Goal: Register for event/course

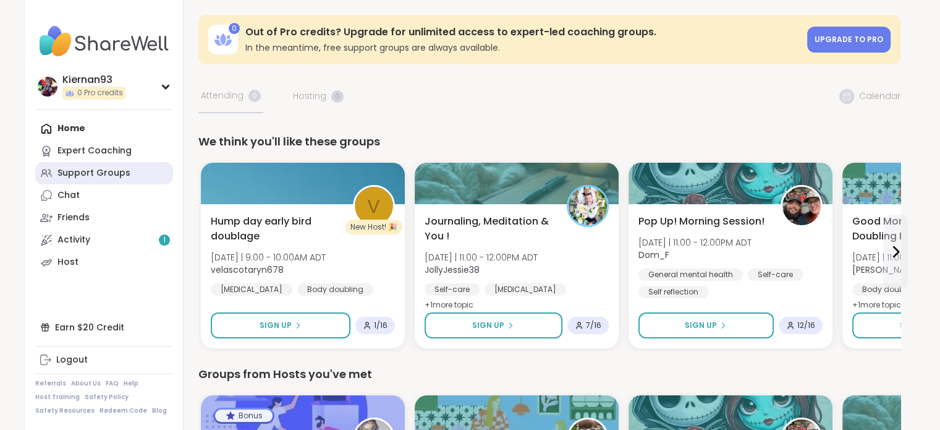
click at [77, 176] on div "Support Groups" at bounding box center [93, 173] width 73 height 12
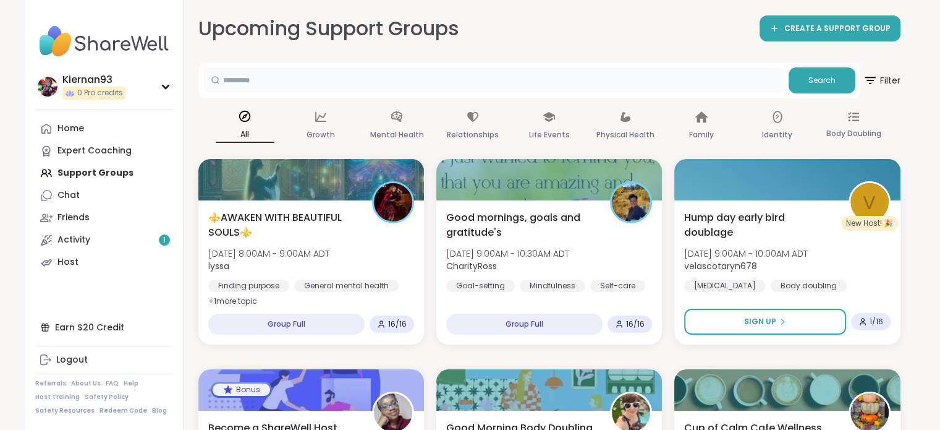
click at [310, 82] on input "text" at bounding box center [493, 79] width 580 height 25
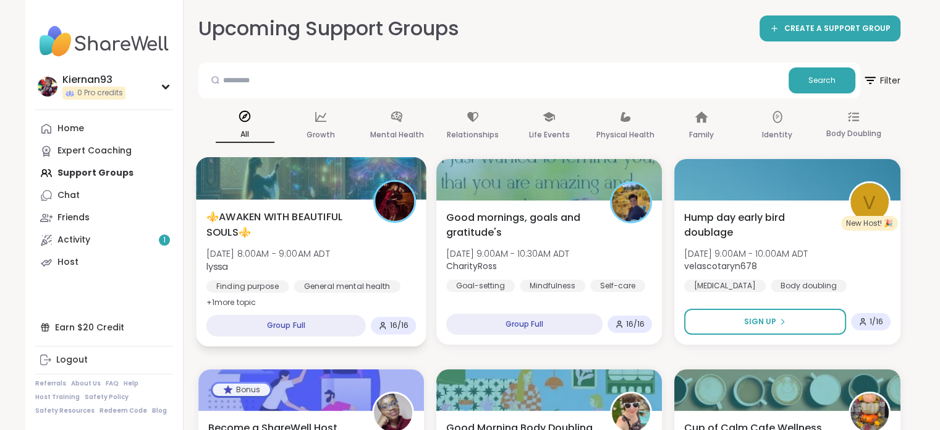
click at [321, 218] on span "⚜️AWAKEN WITH BEAUTIFUL SOULS⚜️" at bounding box center [282, 224] width 153 height 30
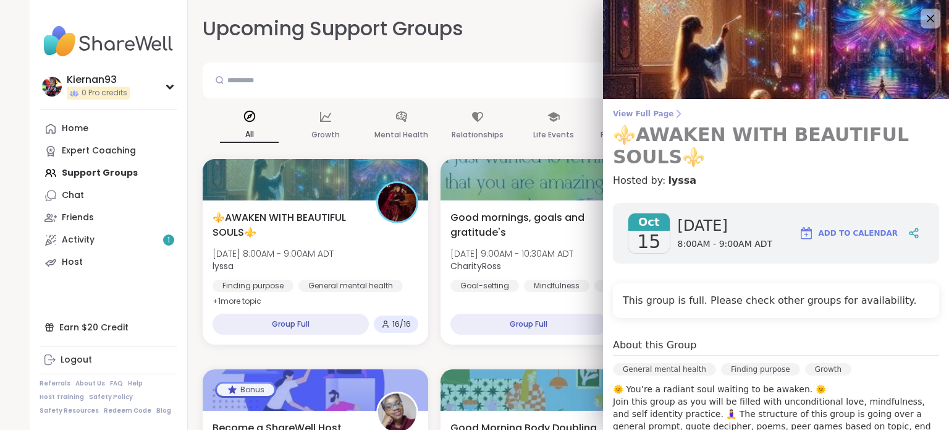
click at [705, 150] on h3 "⚜️AWAKEN WITH BEAUTIFUL SOULS⚜️" at bounding box center [776, 146] width 326 height 44
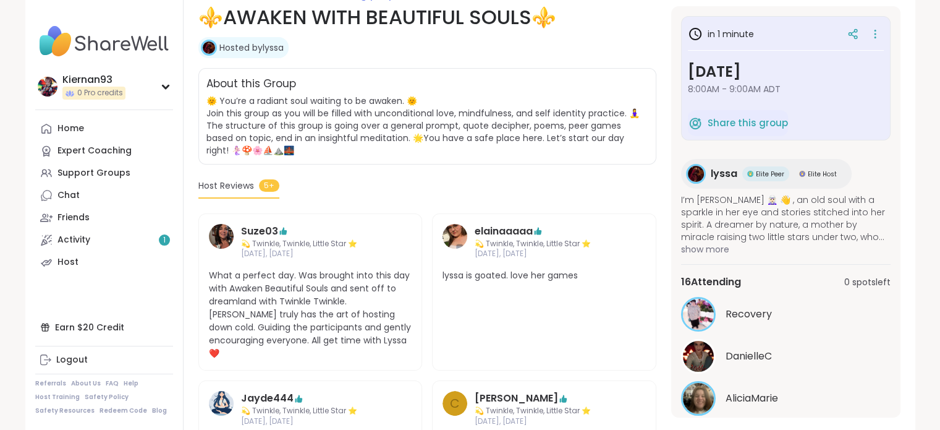
scroll to position [37, 0]
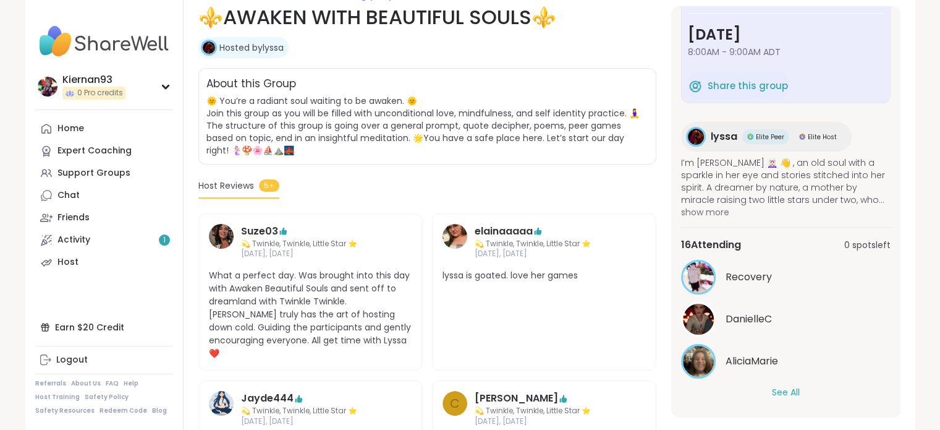
click at [791, 392] on button "See All" at bounding box center [786, 392] width 28 height 13
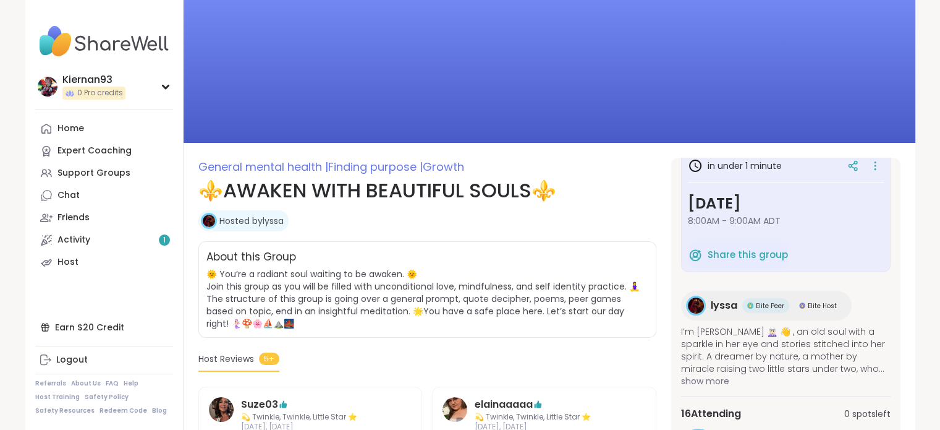
scroll to position [0, 0]
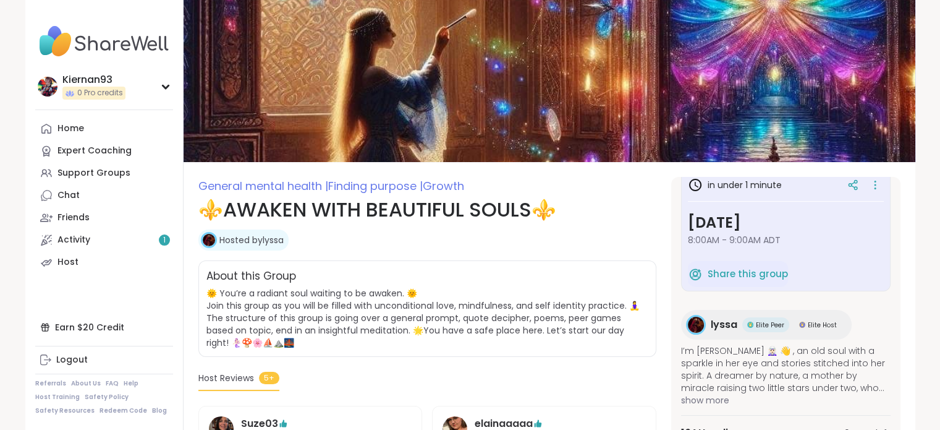
click at [279, 238] on link "Hosted by [PERSON_NAME]" at bounding box center [251, 240] width 64 height 12
click at [143, 242] on link "Activity 1" at bounding box center [104, 240] width 138 height 22
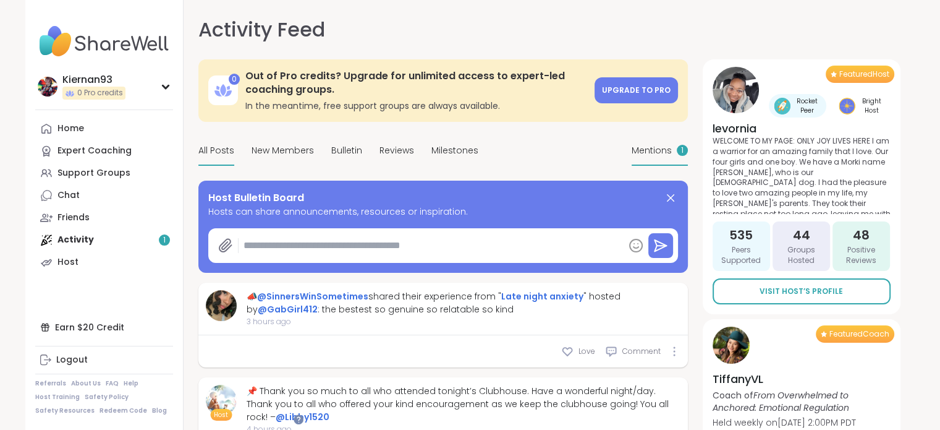
click at [659, 153] on span "Mentions" at bounding box center [652, 150] width 40 height 13
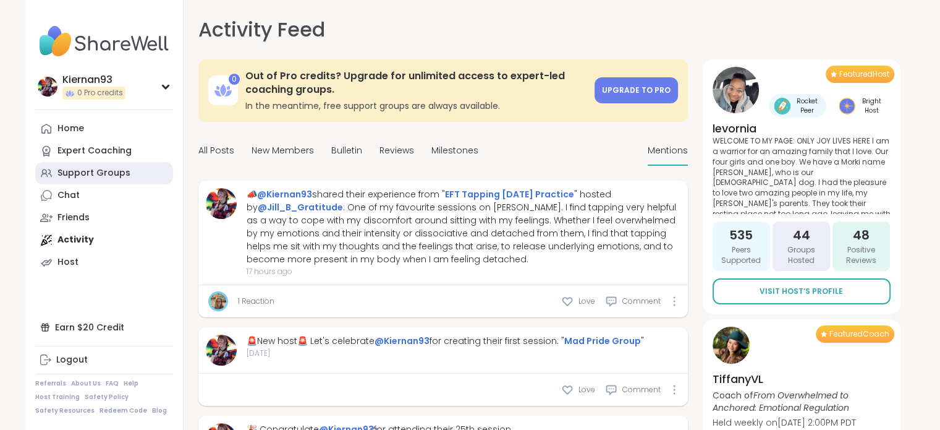
click at [109, 176] on div "Support Groups" at bounding box center [93, 173] width 73 height 12
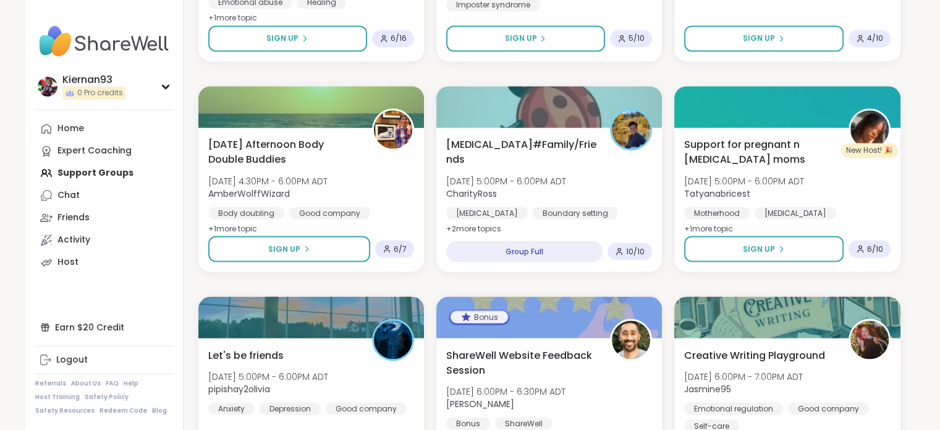
scroll to position [2276, 0]
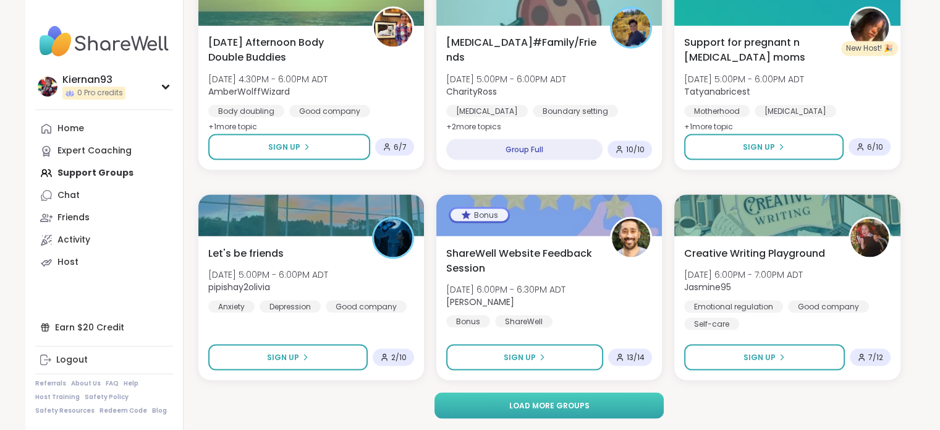
click at [535, 410] on button "Load more groups" at bounding box center [548, 405] width 229 height 26
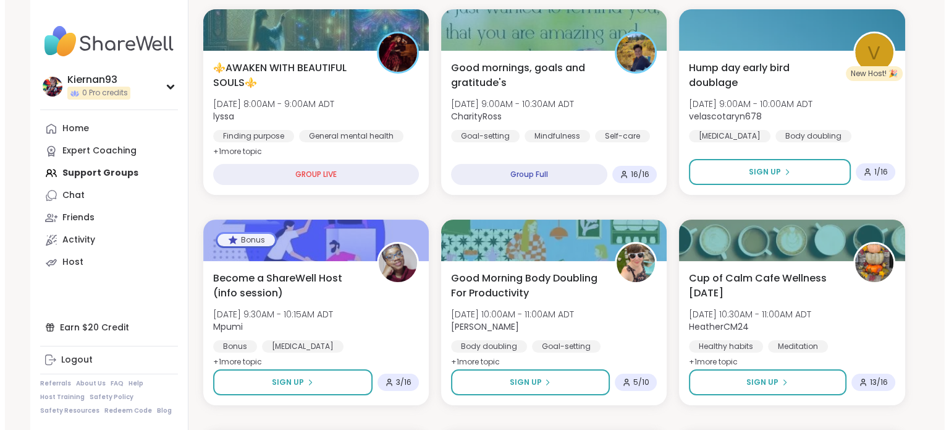
scroll to position [150, 0]
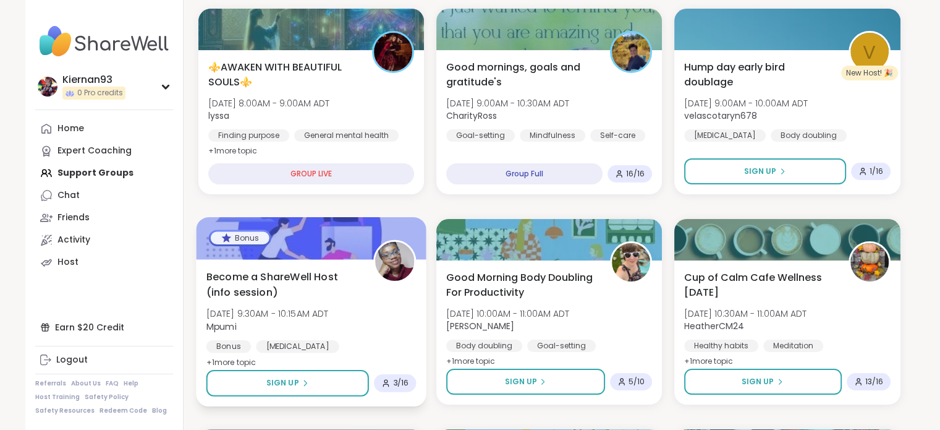
click at [308, 316] on span "[DATE] 9:30AM - 10:15AM ADT" at bounding box center [267, 313] width 122 height 12
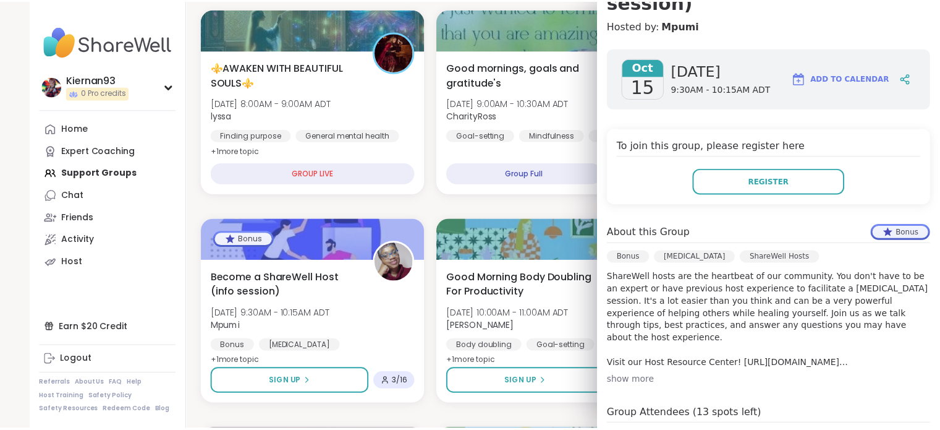
scroll to position [155, 0]
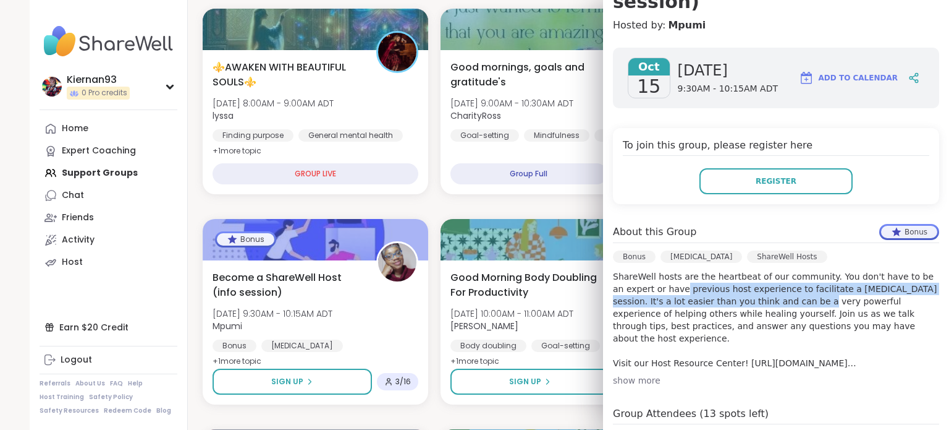
drag, startPoint x: 659, startPoint y: 284, endPoint x: 754, endPoint y: 297, distance: 96.1
click at [754, 297] on p "ShareWell hosts are the heartbeat of our community. You don't have to be an exp…" at bounding box center [776, 319] width 326 height 99
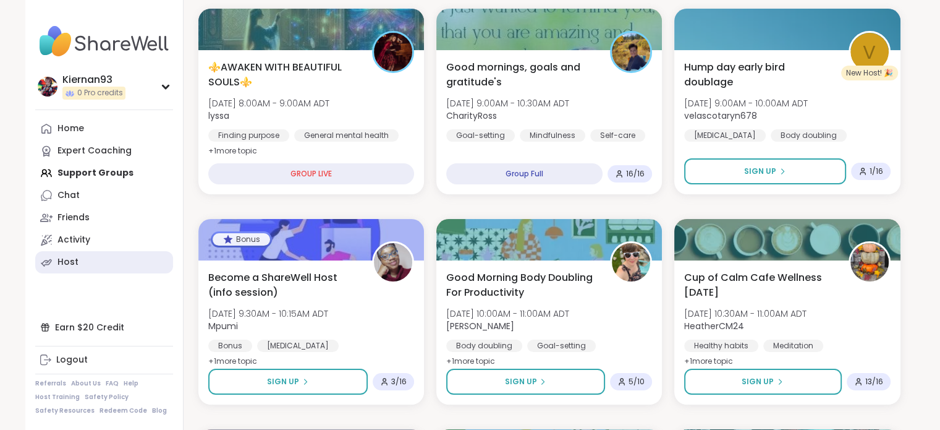
click at [88, 266] on link "Host" at bounding box center [104, 262] width 138 height 22
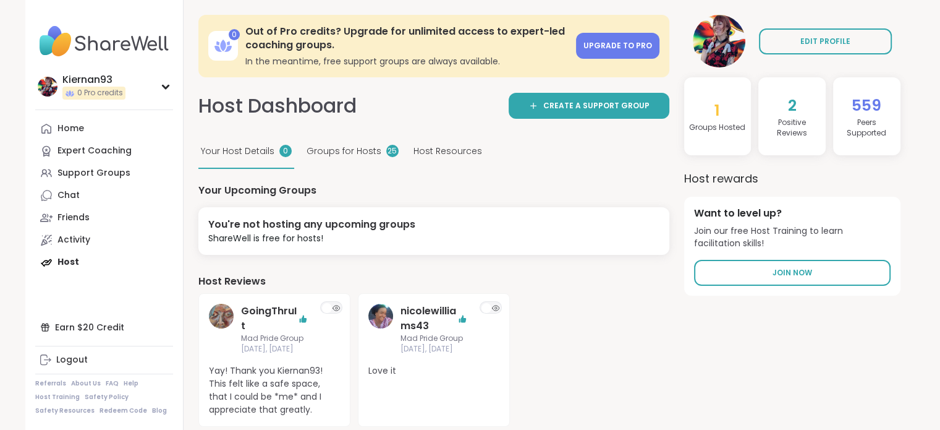
click at [334, 151] on span "Groups for Hosts" at bounding box center [344, 151] width 75 height 13
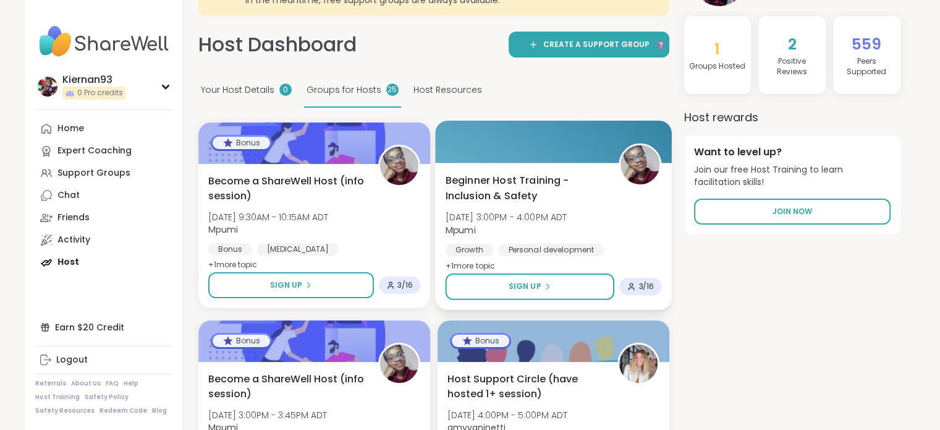
scroll to position [54, 0]
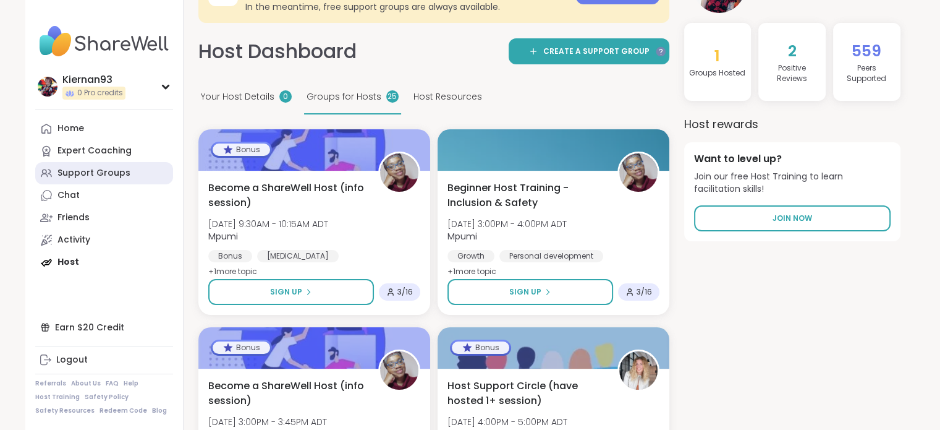
click at [51, 180] on link "Support Groups" at bounding box center [104, 173] width 138 height 22
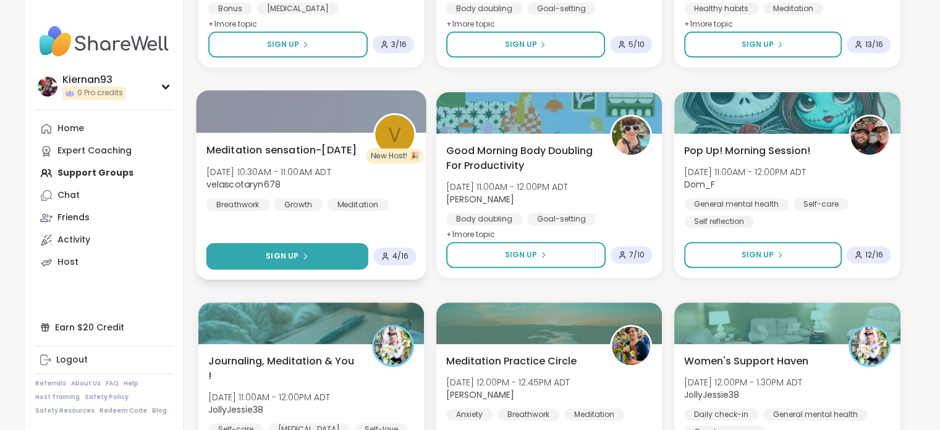
scroll to position [486, 0]
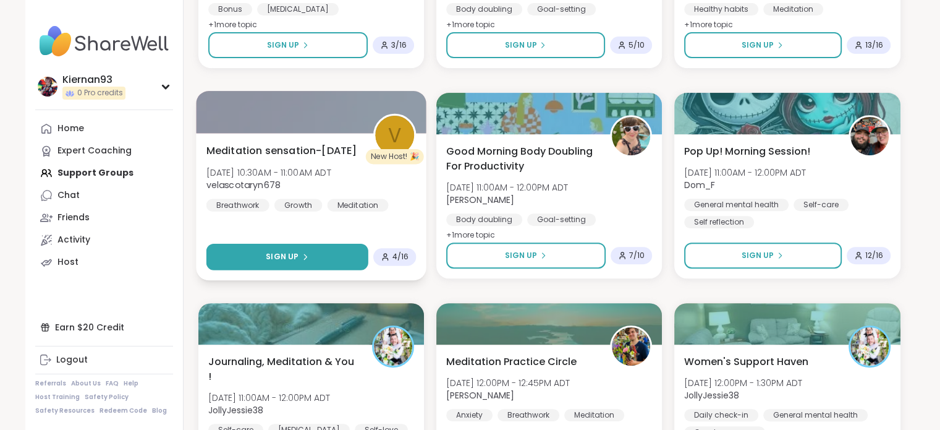
click at [281, 265] on button "Sign Up" at bounding box center [287, 256] width 162 height 27
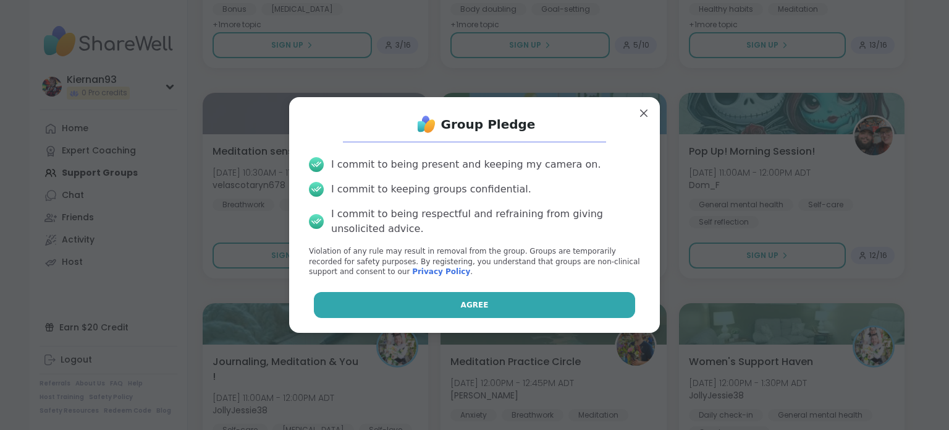
click at [422, 301] on button "Agree" at bounding box center [475, 305] width 322 height 26
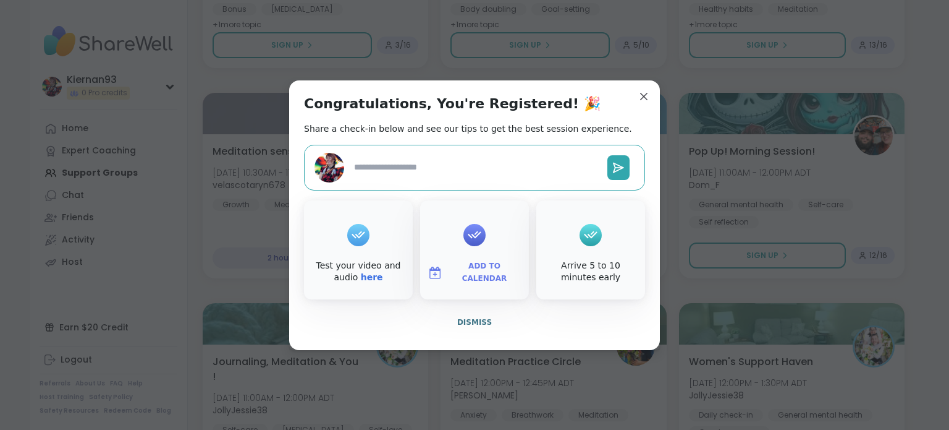
type textarea "*"
click at [467, 270] on span "Add to Calendar" at bounding box center [484, 272] width 74 height 24
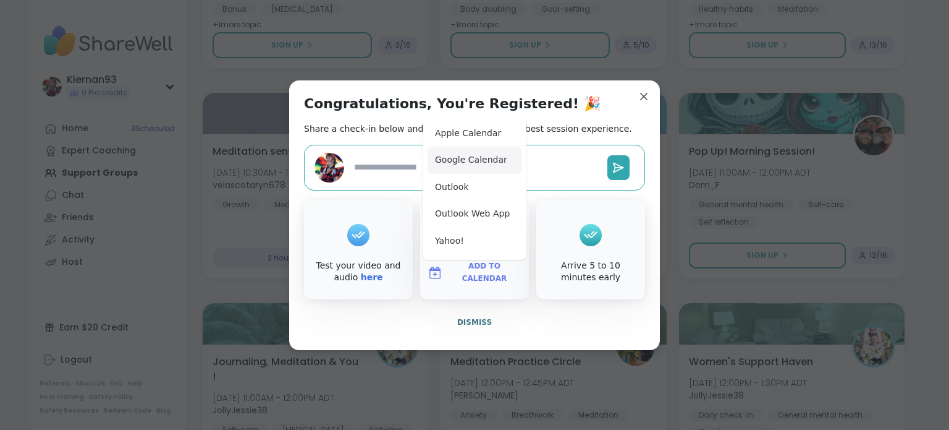
click at [499, 172] on button "Google Calendar" at bounding box center [475, 159] width 94 height 27
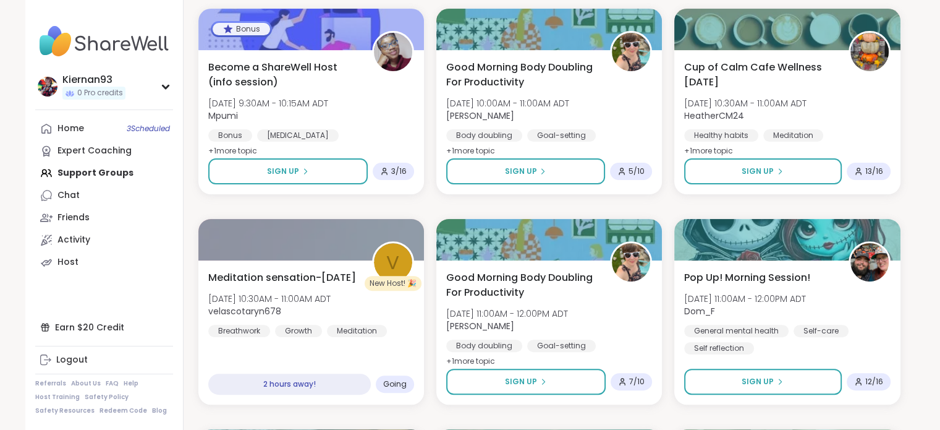
scroll to position [0, 0]
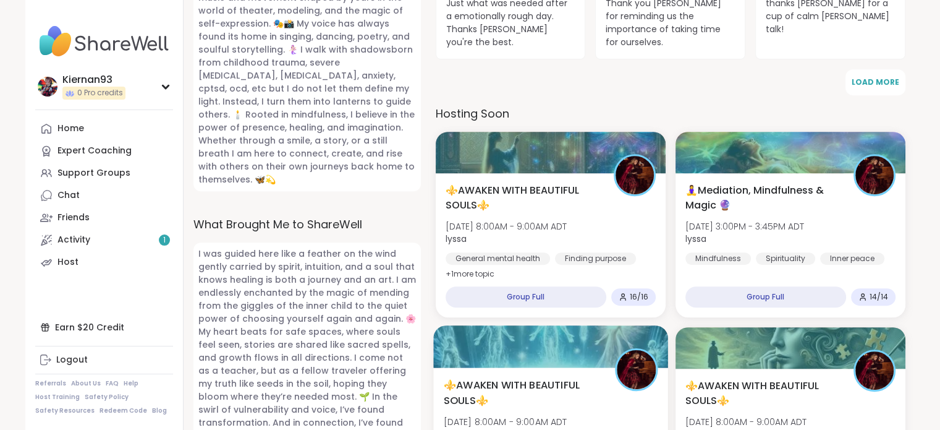
scroll to position [679, 0]
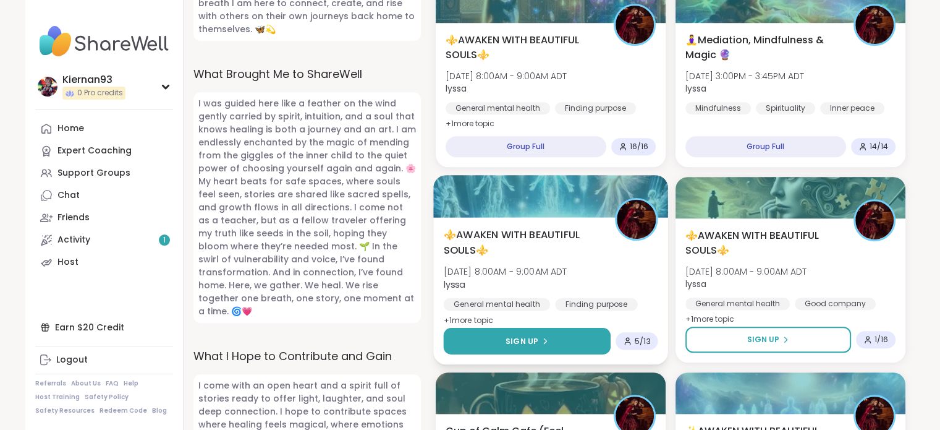
click at [535, 335] on span "Sign Up" at bounding box center [522, 340] width 33 height 11
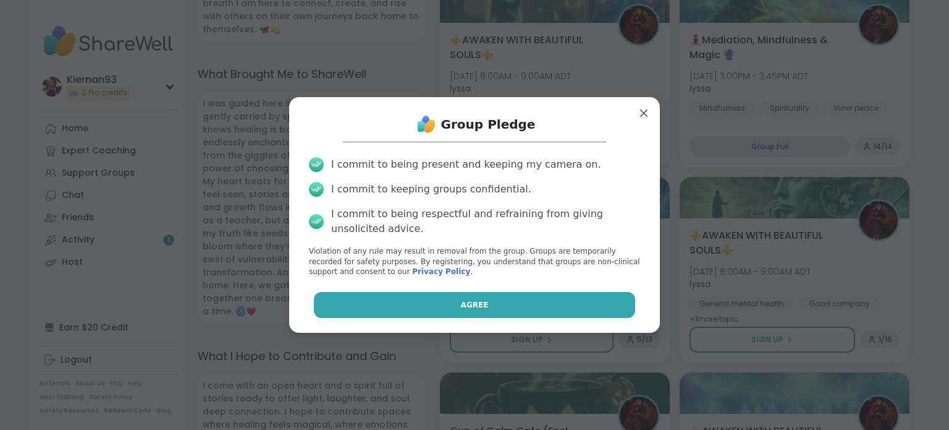
click at [525, 308] on button "Agree" at bounding box center [475, 305] width 322 height 26
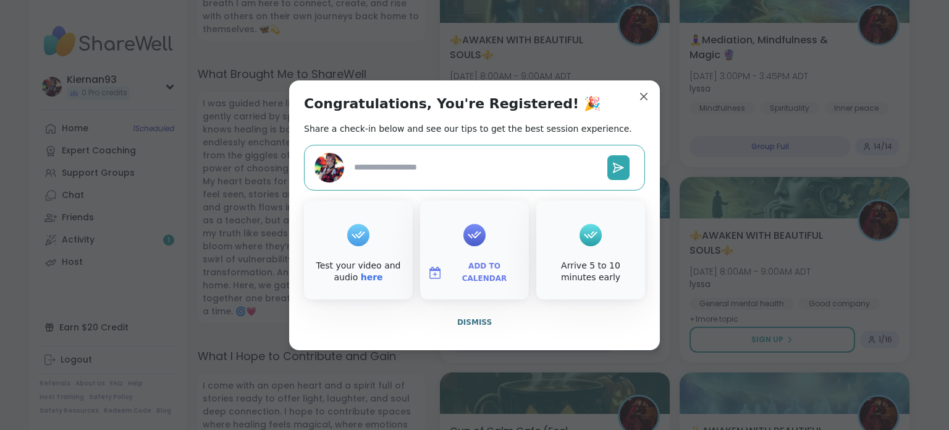
click at [497, 273] on span "Add to Calendar" at bounding box center [484, 272] width 74 height 24
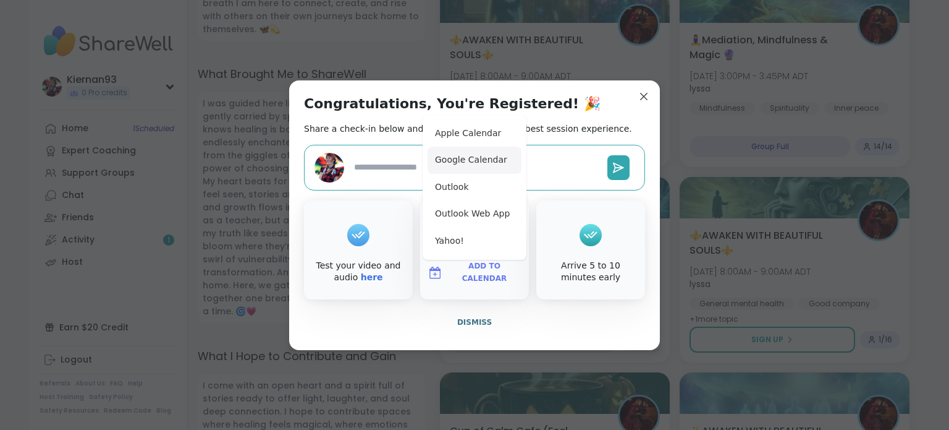
click at [507, 163] on button "Google Calendar" at bounding box center [475, 159] width 94 height 27
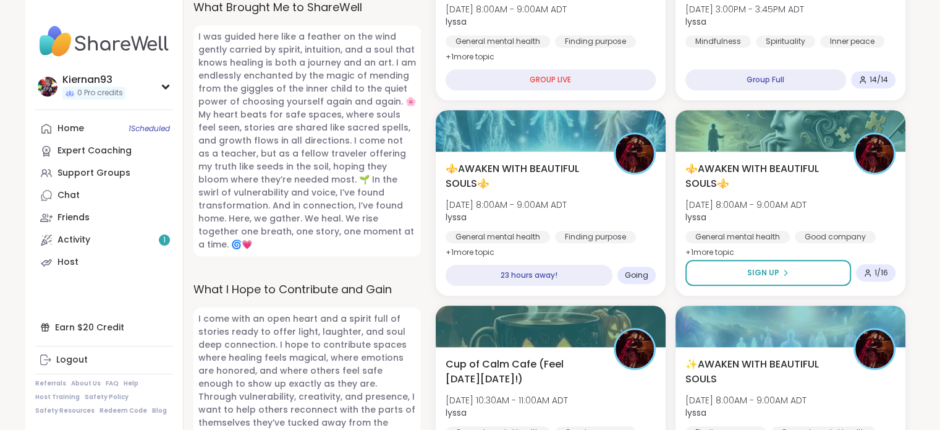
scroll to position [711, 0]
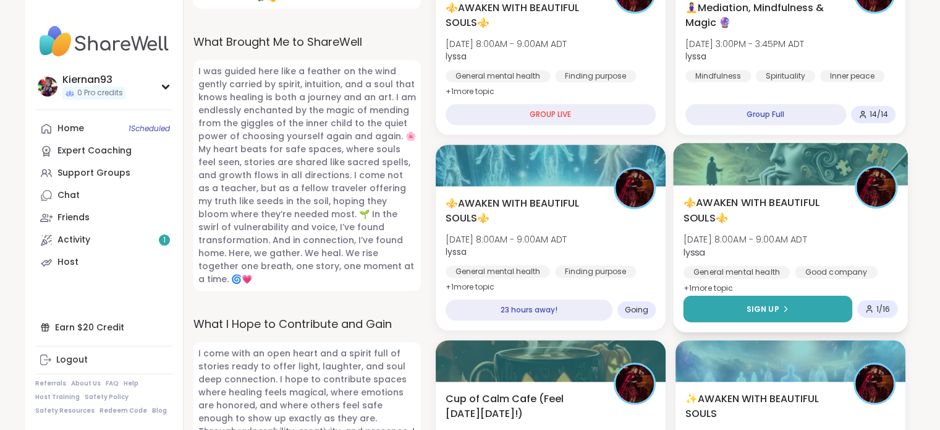
click at [755, 295] on button "Sign Up" at bounding box center [767, 308] width 169 height 27
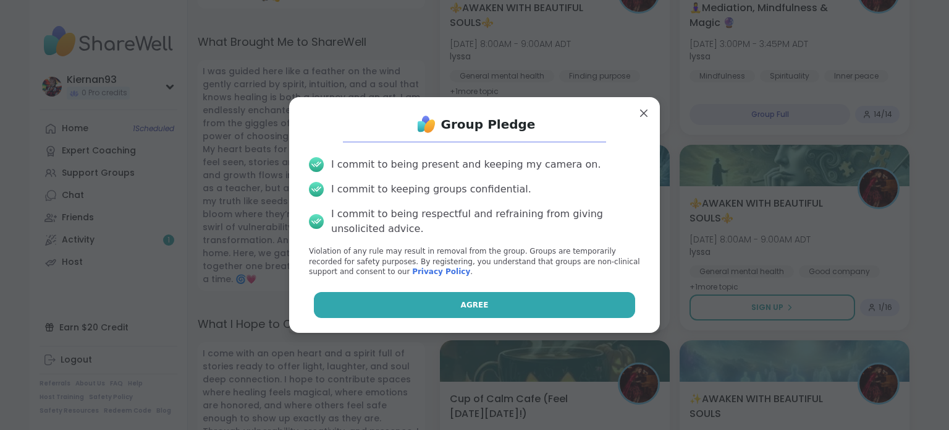
click at [544, 303] on button "Agree" at bounding box center [475, 305] width 322 height 26
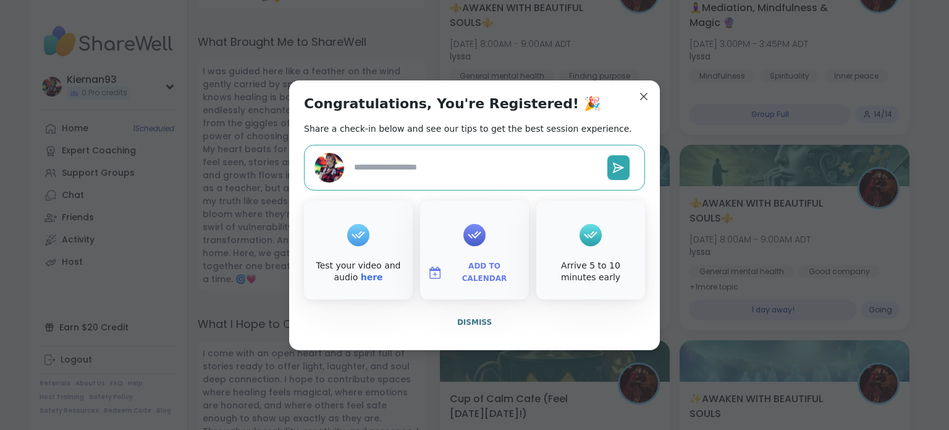
type textarea "*"
click at [481, 272] on span "Add to Calendar" at bounding box center [484, 272] width 74 height 24
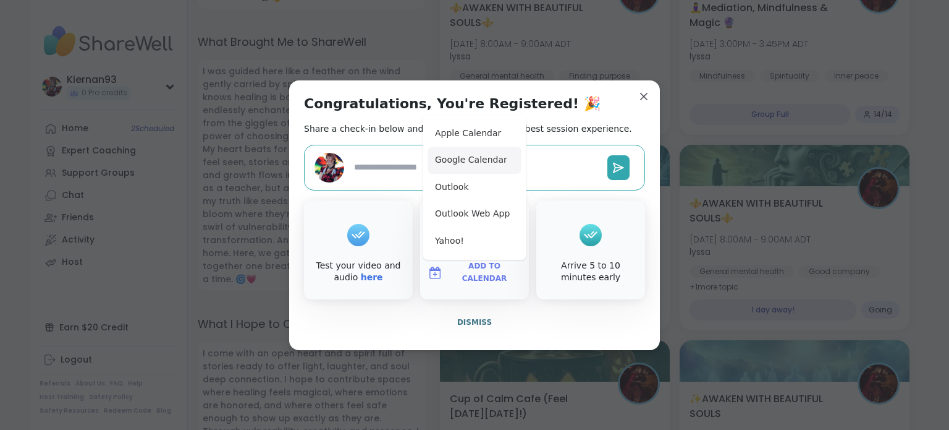
click at [487, 167] on button "Google Calendar" at bounding box center [475, 159] width 94 height 27
